Goal: Information Seeking & Learning: Find specific fact

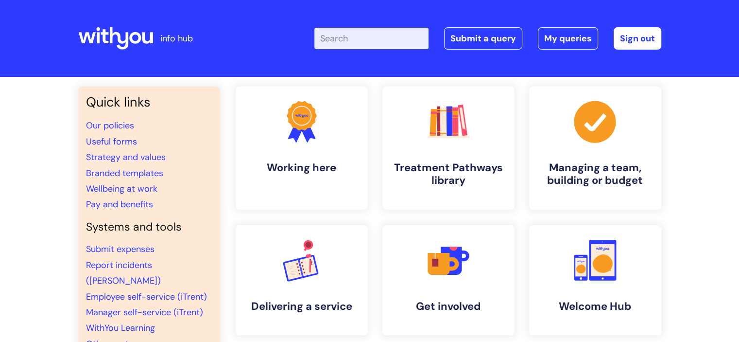
click at [365, 33] on input "Enter your search term here..." at bounding box center [371, 38] width 114 height 21
type input "line management notes"
click button "Search" at bounding box center [0, 0] width 0 height 0
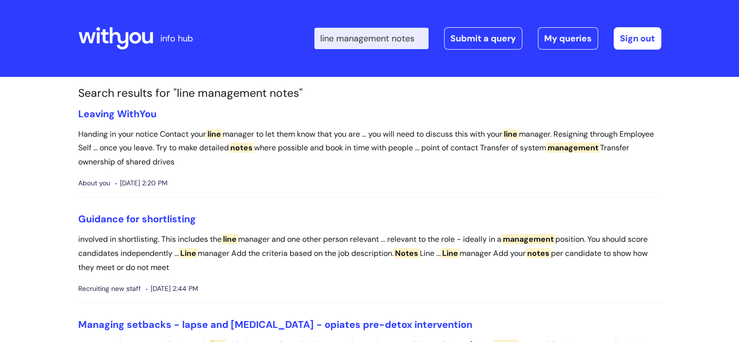
click at [366, 48] on input "line management notes" at bounding box center [371, 38] width 114 height 21
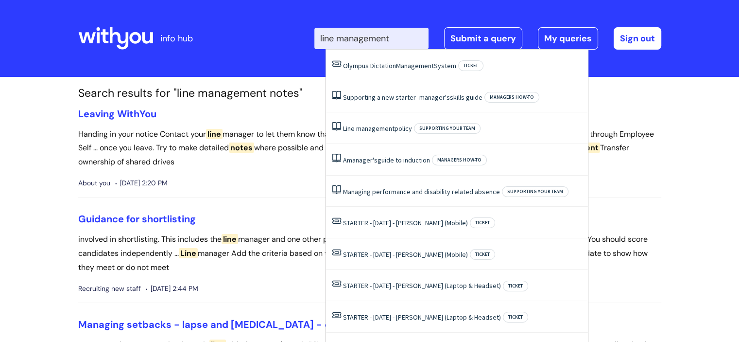
type input "line management"
click button "Search" at bounding box center [0, 0] width 0 height 0
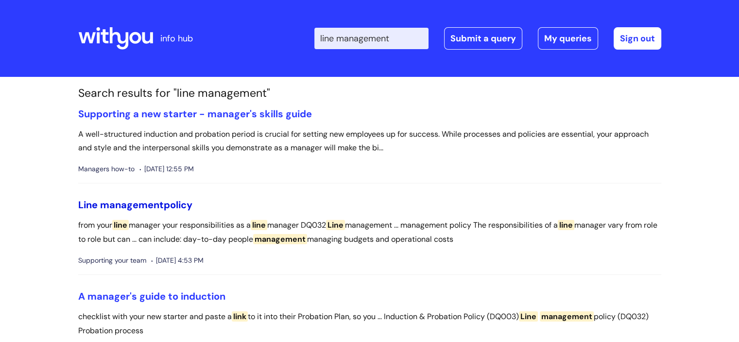
click at [138, 205] on span "management" at bounding box center [132, 204] width 64 height 13
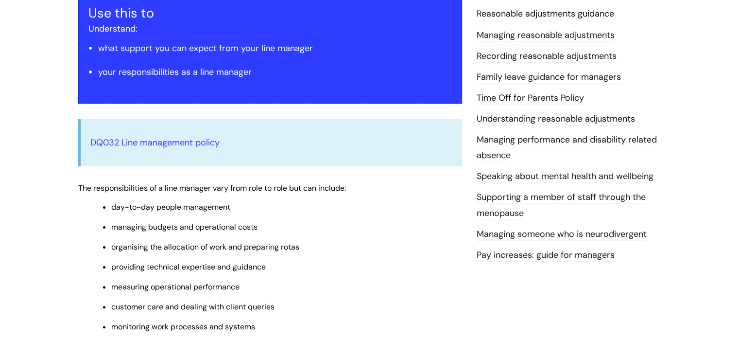
scroll to position [340, 0]
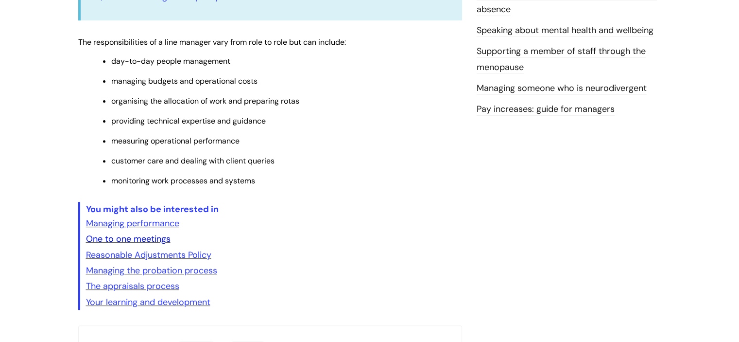
click at [151, 241] on link "One to one meetings" at bounding box center [128, 239] width 85 height 12
